Goal: Task Accomplishment & Management: Manage account settings

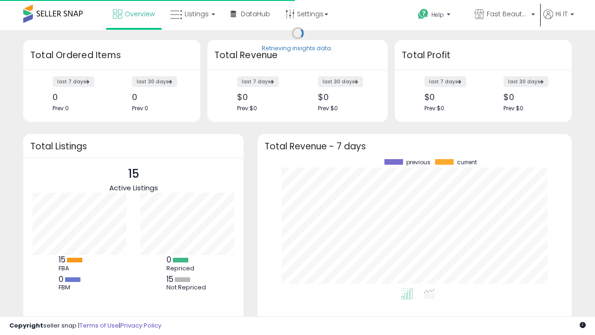
scroll to position [129, 296]
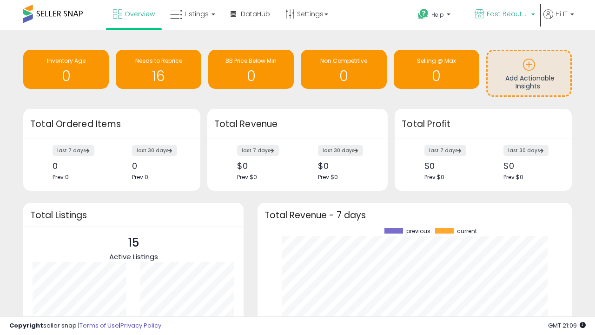
click at [504, 15] on span "Fast Beauty ([GEOGRAPHIC_DATA])" at bounding box center [508, 13] width 42 height 9
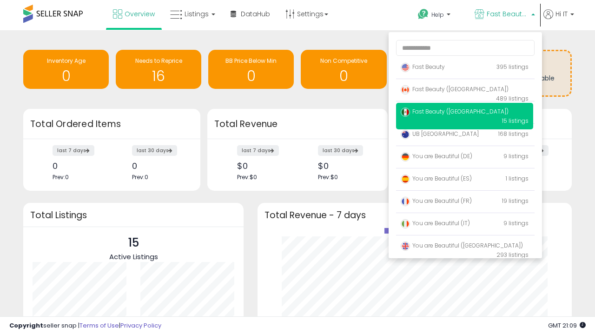
click at [464, 225] on span "You are Beautiful (IT)" at bounding box center [435, 223] width 69 height 8
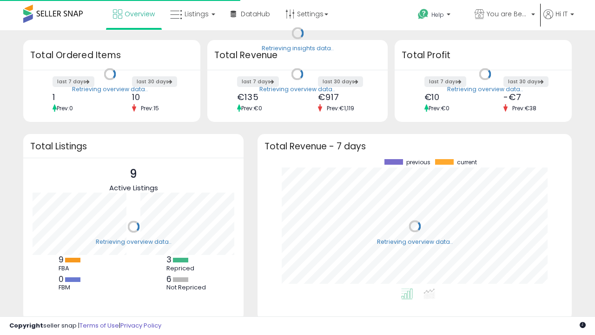
scroll to position [129, 296]
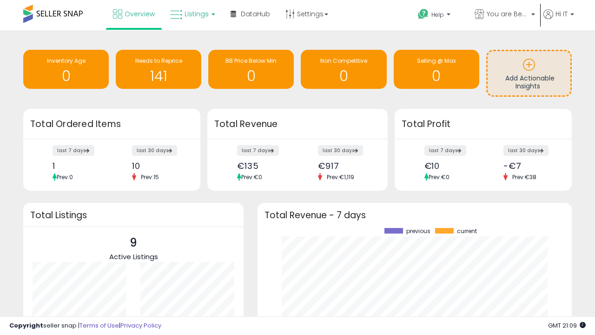
click at [192, 14] on span "Listings" at bounding box center [197, 13] width 24 height 9
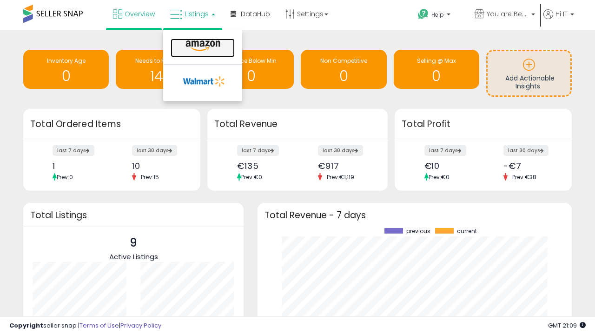
click at [202, 46] on icon at bounding box center [203, 46] width 40 height 12
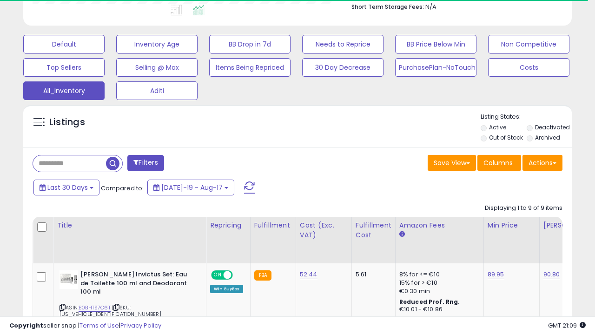
scroll to position [0, 7]
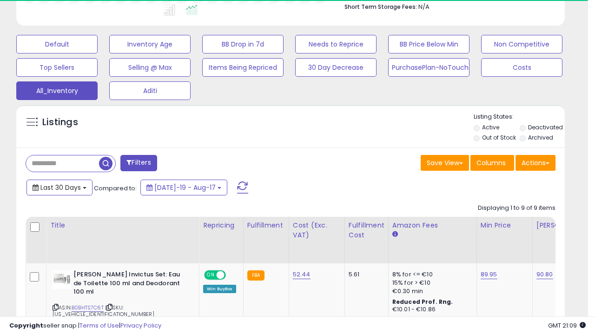
click at [59, 186] on span "Last 30 Days" at bounding box center [60, 187] width 40 height 9
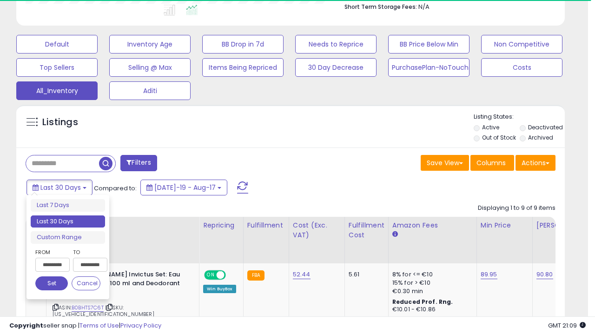
click at [68, 221] on li "Last 30 Days" at bounding box center [68, 221] width 74 height 13
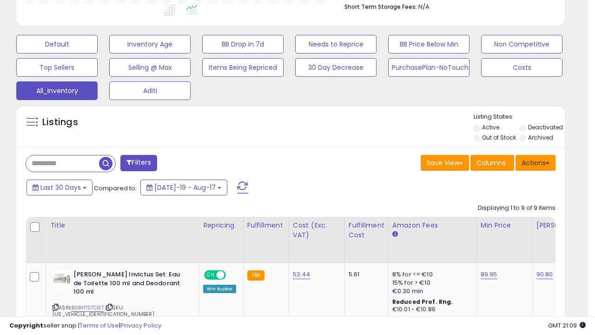
click at [535, 162] on button "Actions" at bounding box center [535, 163] width 40 height 16
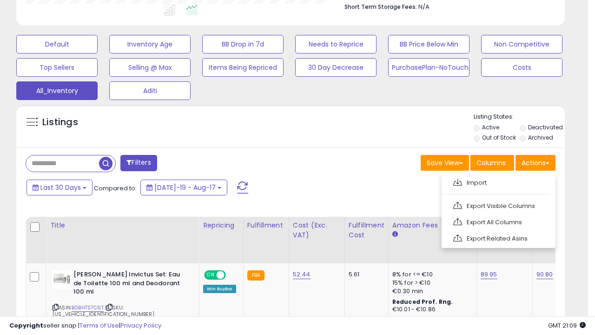
click at [497, 221] on link "Export All Columns" at bounding box center [498, 222] width 102 height 14
